Goal: Task Accomplishment & Management: Manage account settings

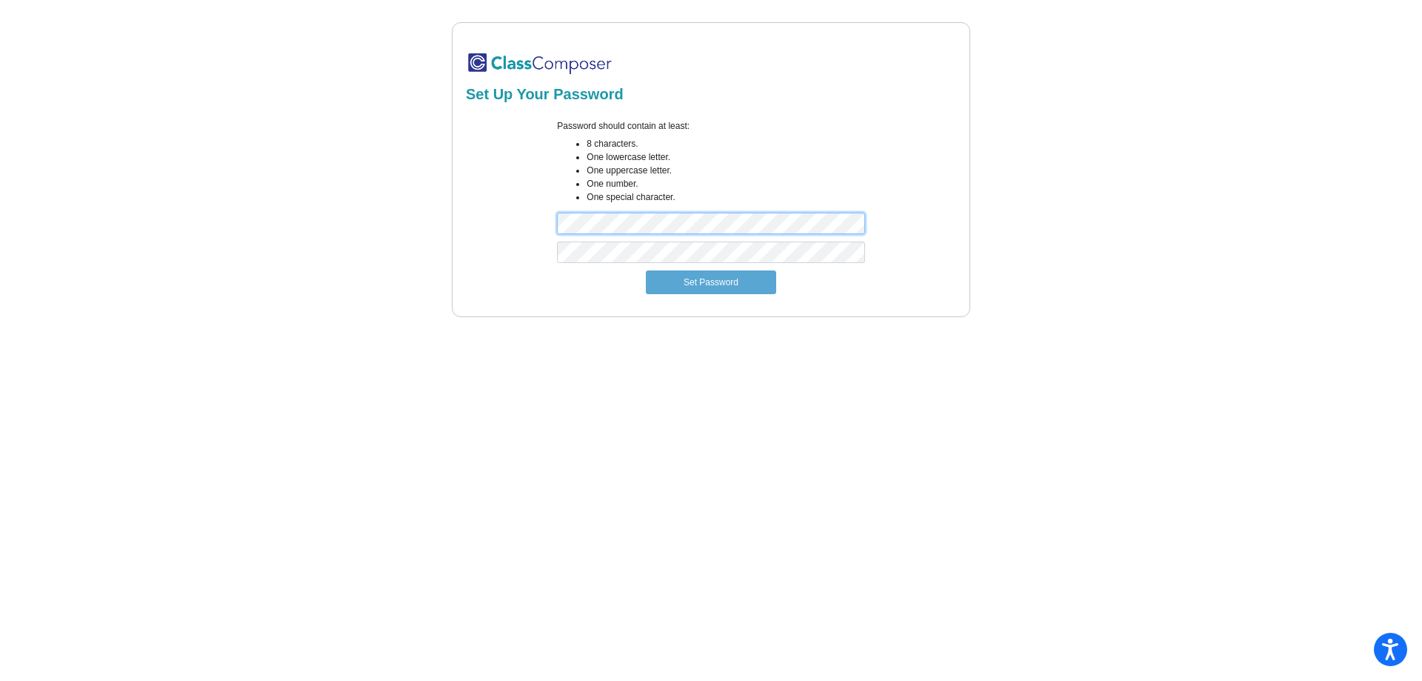
click at [401, 215] on div "Set Up Your Password Password should contain at least: 8 characters. One lowerc…" at bounding box center [710, 169] width 1365 height 295
click at [705, 284] on button "Set Password" at bounding box center [711, 282] width 130 height 24
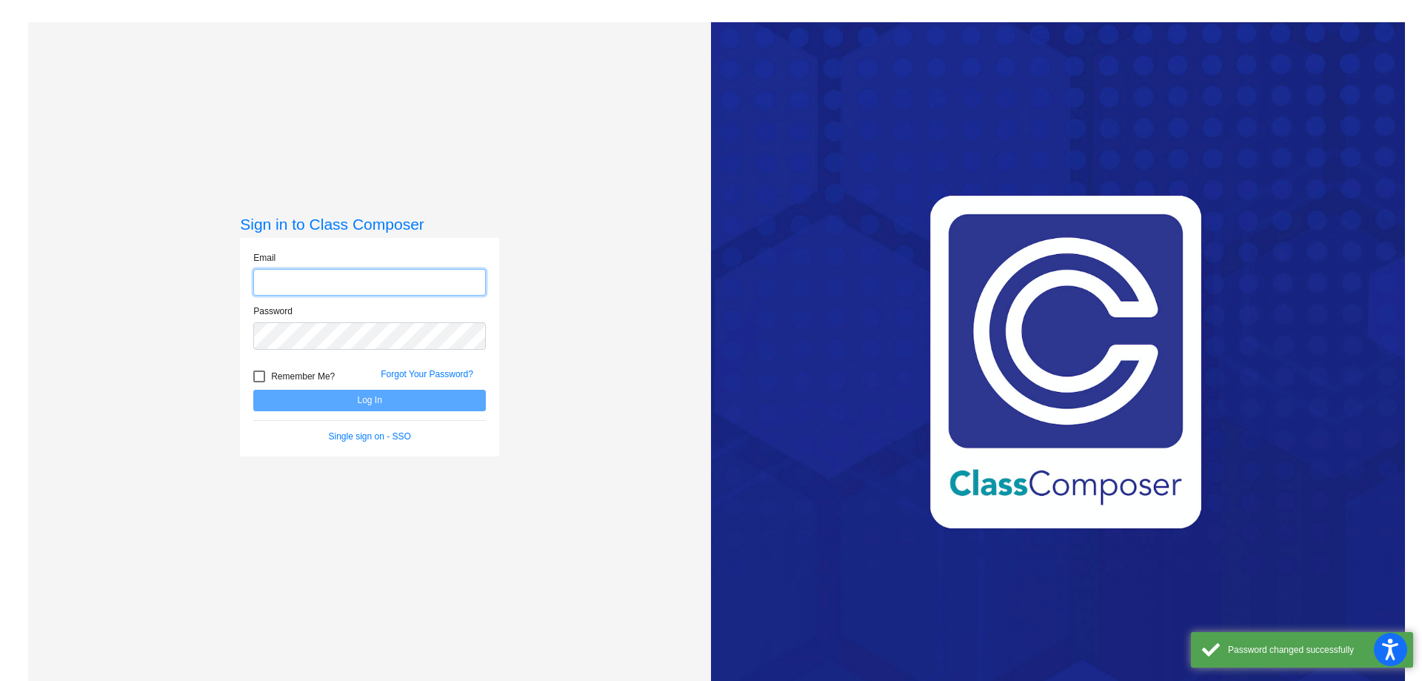
type input "[EMAIL_ADDRESS][PERSON_NAME][DOMAIN_NAME]"
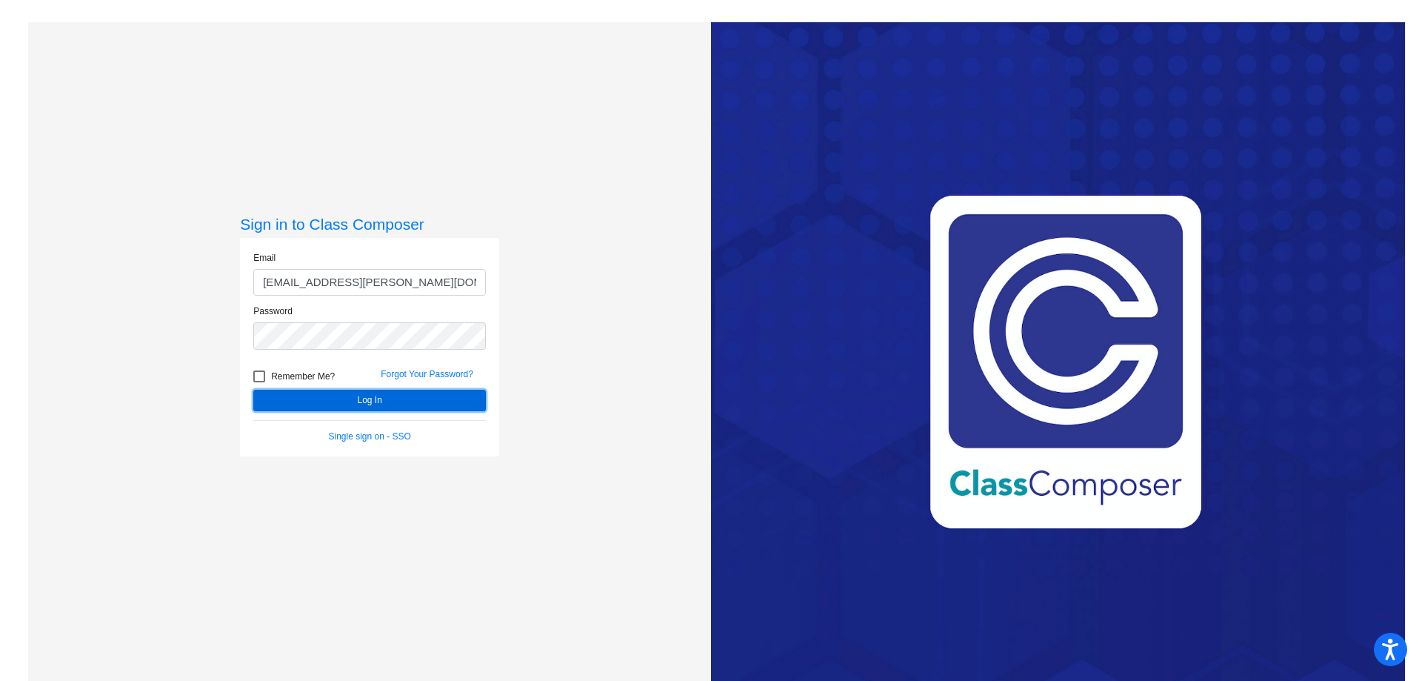
click at [393, 407] on button "Log In" at bounding box center [369, 400] width 233 height 21
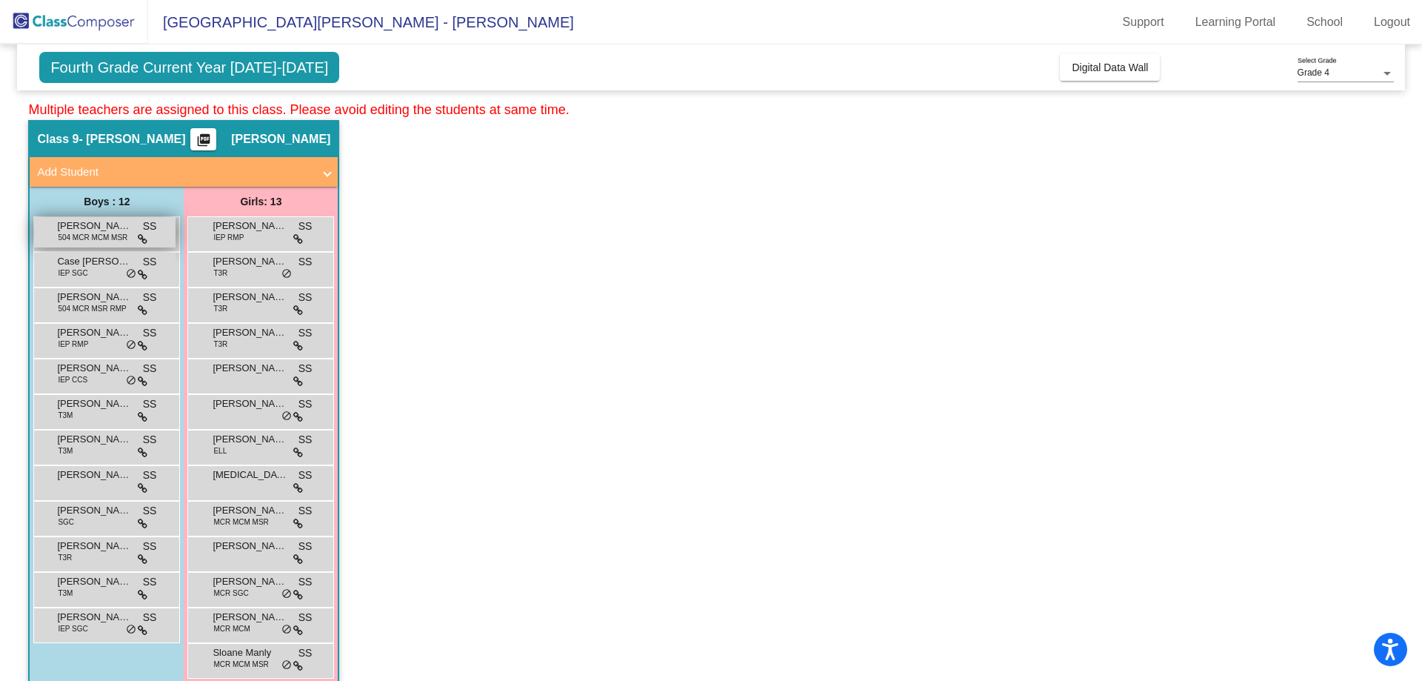
scroll to position [62, 0]
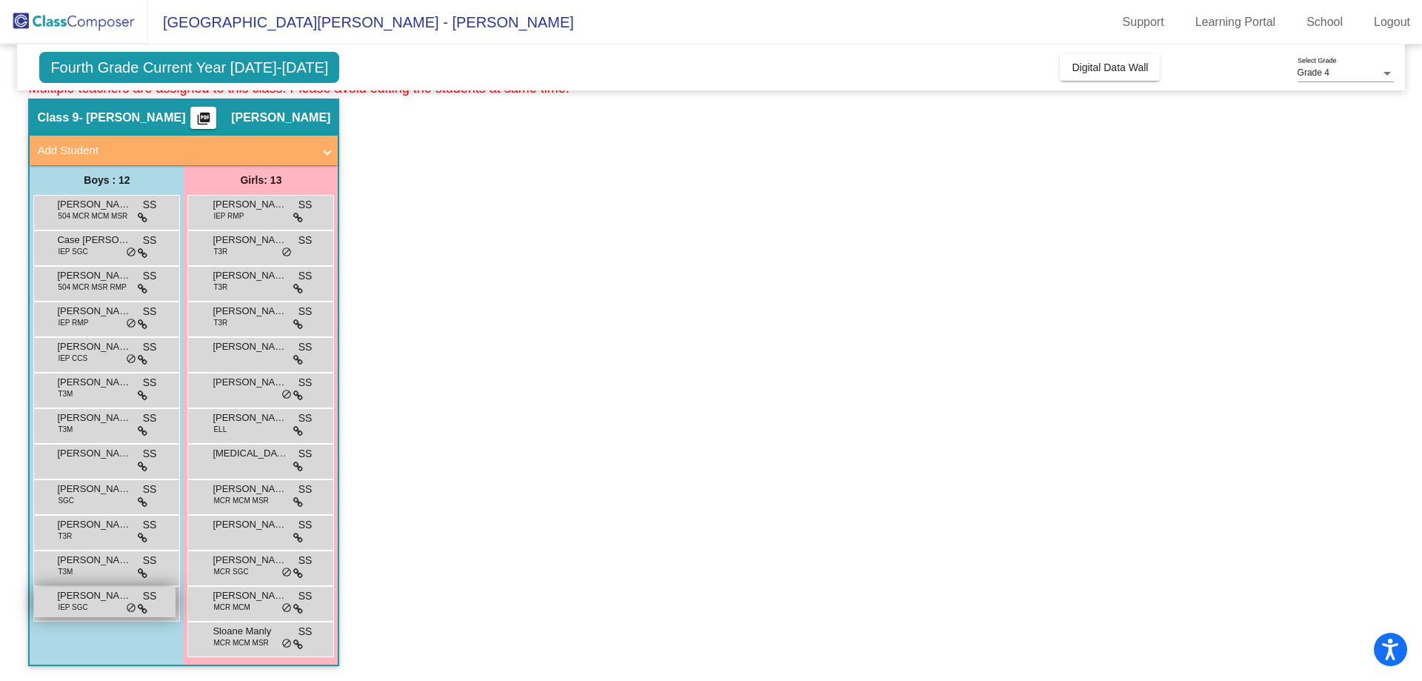
click at [118, 610] on div "William Corvi IEP SGC SS lock do_not_disturb_alt" at bounding box center [104, 602] width 141 height 30
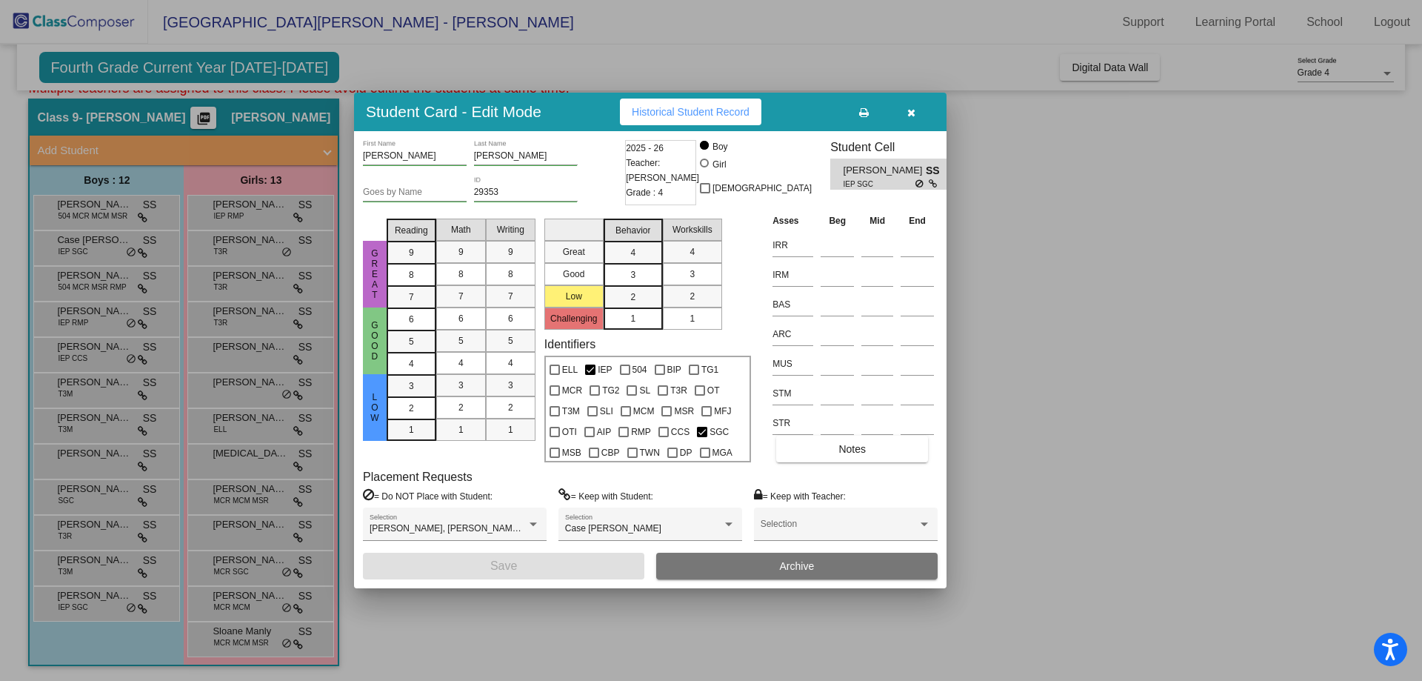
click at [917, 110] on button "button" at bounding box center [910, 112] width 47 height 27
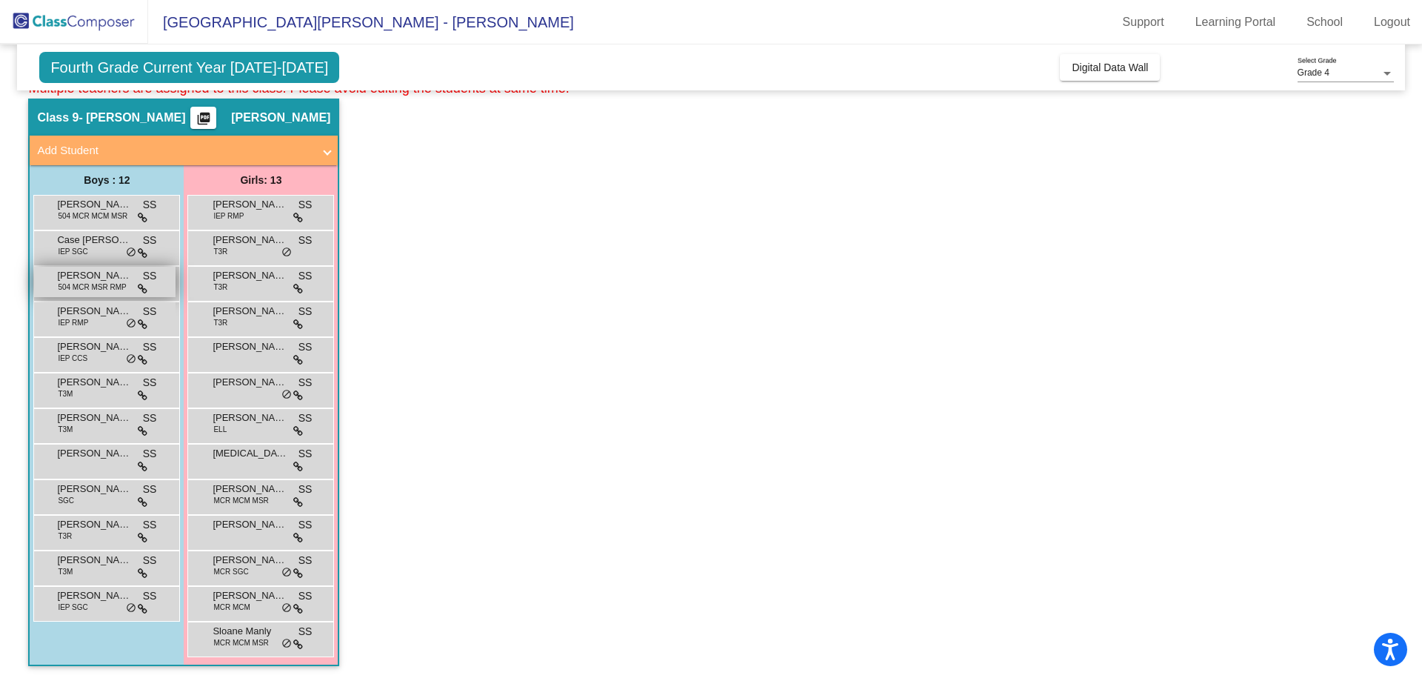
click at [99, 282] on span "504 MCR MSR RMP" at bounding box center [92, 286] width 68 height 11
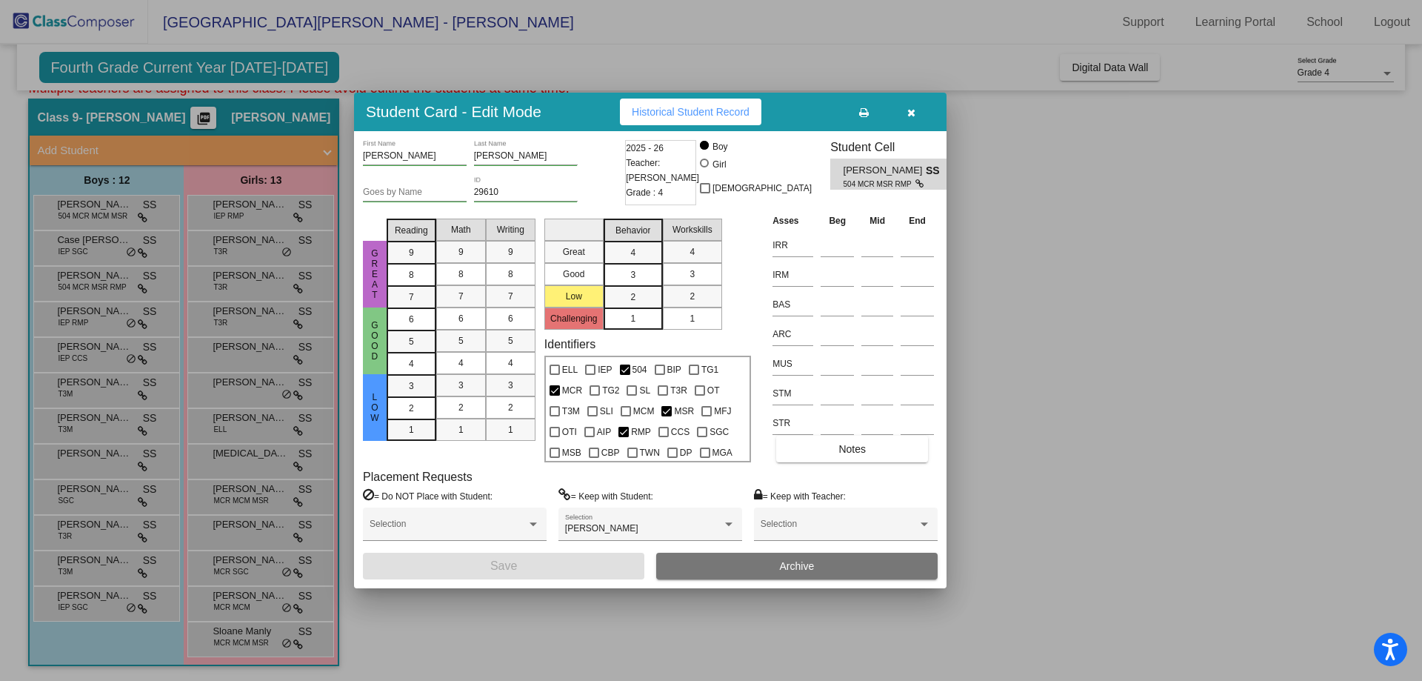
click at [914, 113] on icon "button" at bounding box center [911, 112] width 8 height 10
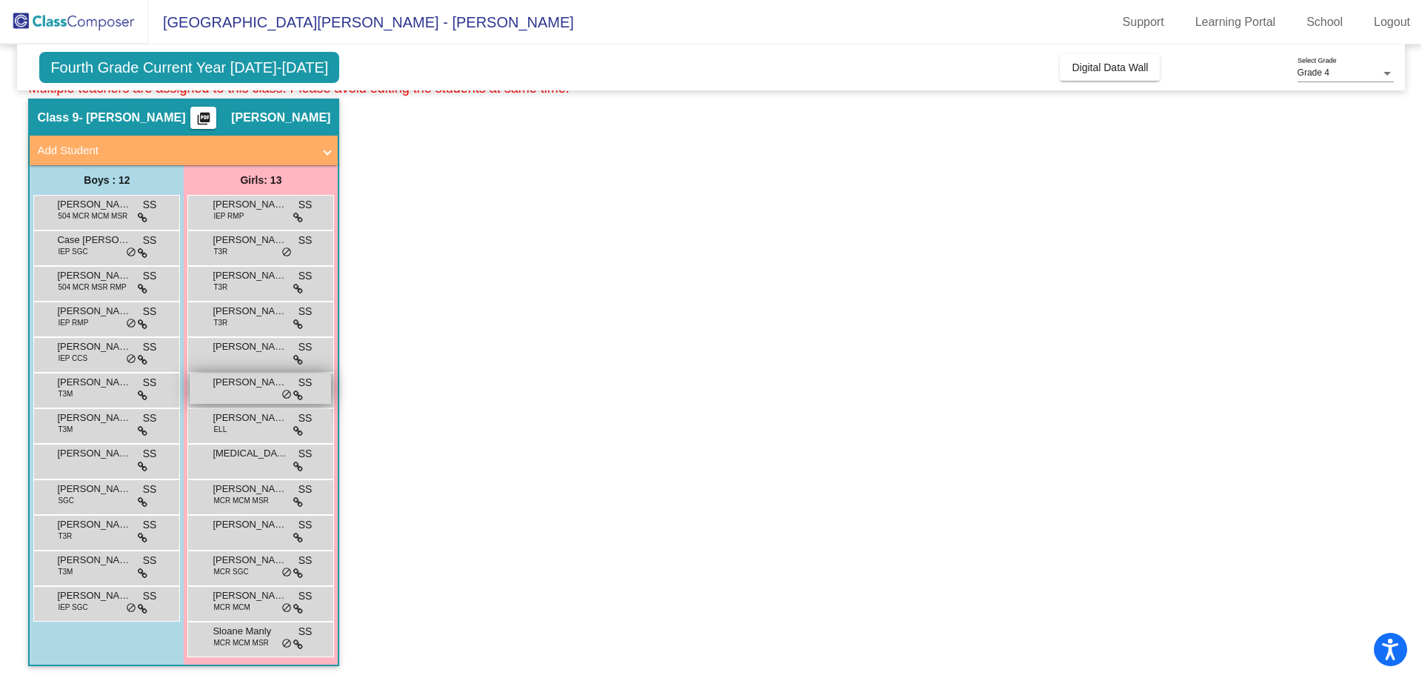
click at [213, 391] on div "Hanano Yoda SS lock do_not_disturb_alt" at bounding box center [260, 388] width 141 height 30
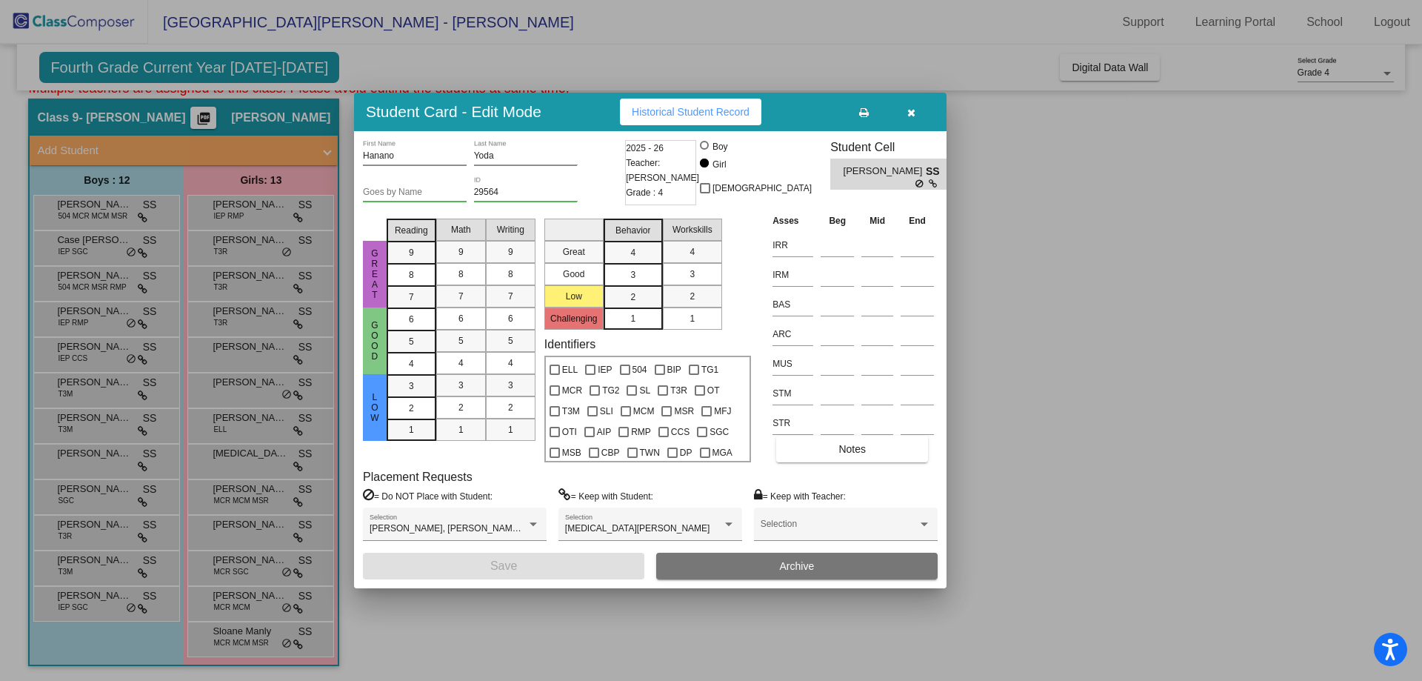
click at [907, 115] on icon "button" at bounding box center [911, 112] width 8 height 10
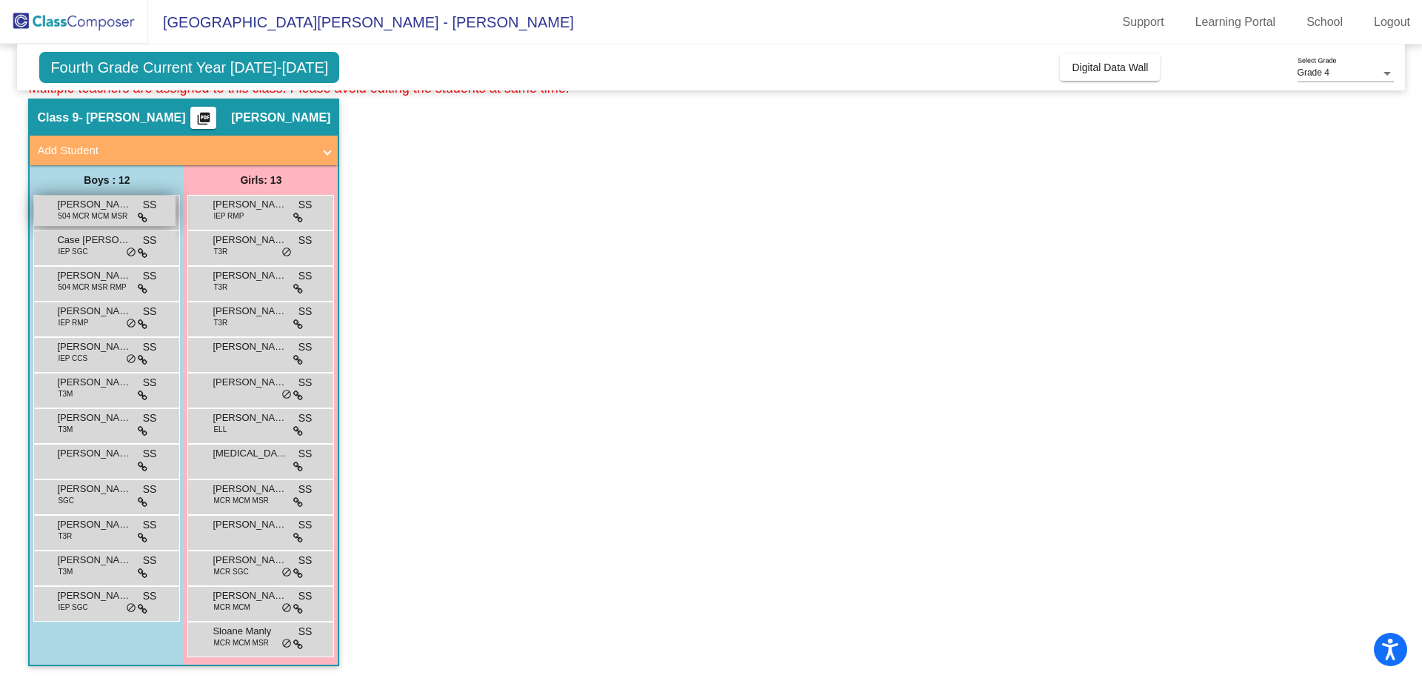
scroll to position [0, 0]
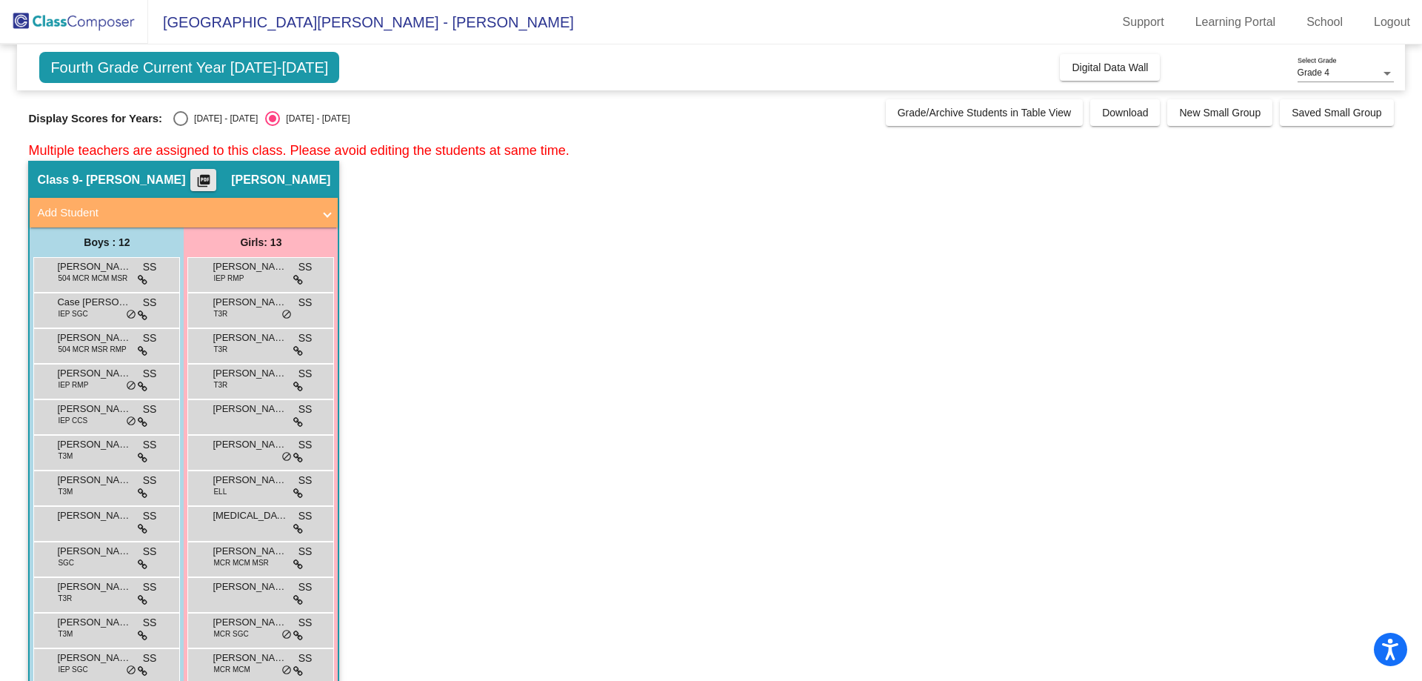
click at [213, 190] on mat-icon "picture_as_pdf" at bounding box center [204, 183] width 18 height 21
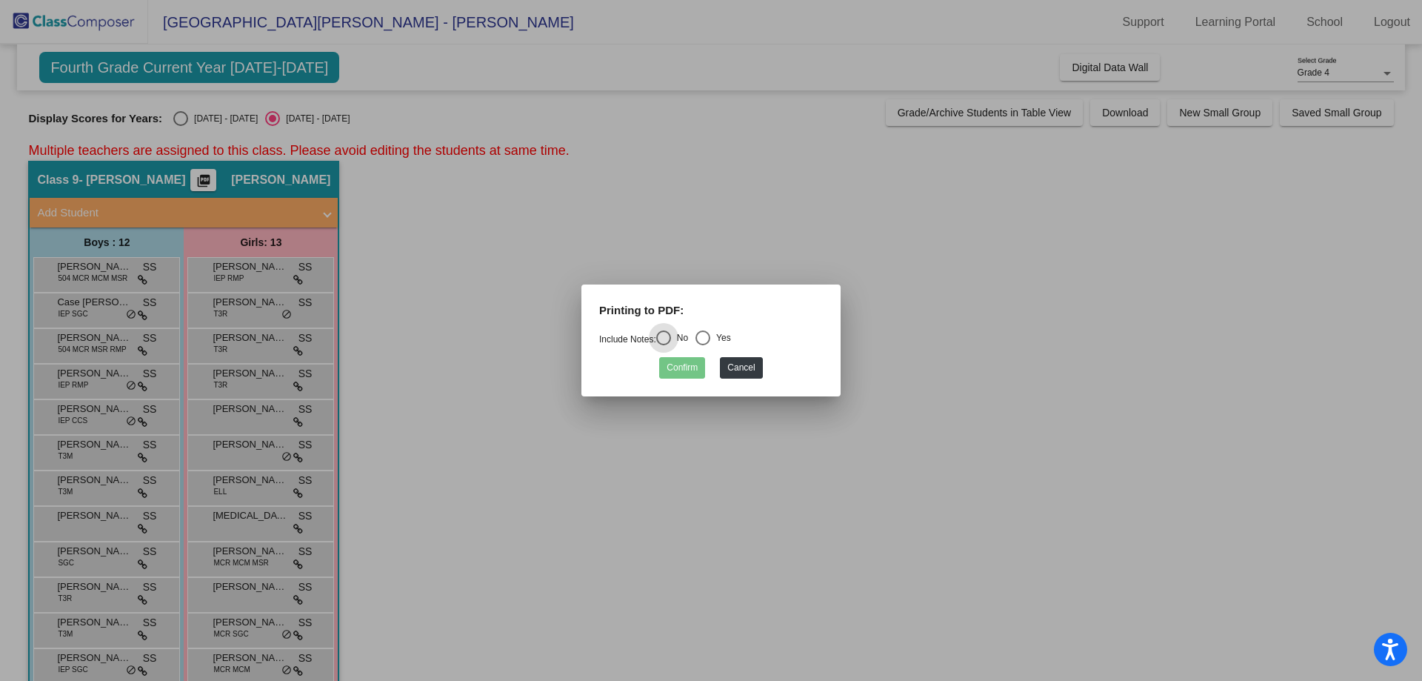
click at [726, 332] on div "Yes" at bounding box center [720, 337] width 21 height 13
click at [703, 345] on input "Yes" at bounding box center [702, 345] width 1 height 1
radio input "true"
click at [754, 371] on button "Cancel" at bounding box center [741, 367] width 42 height 21
